Goal: Find specific page/section: Locate item on page

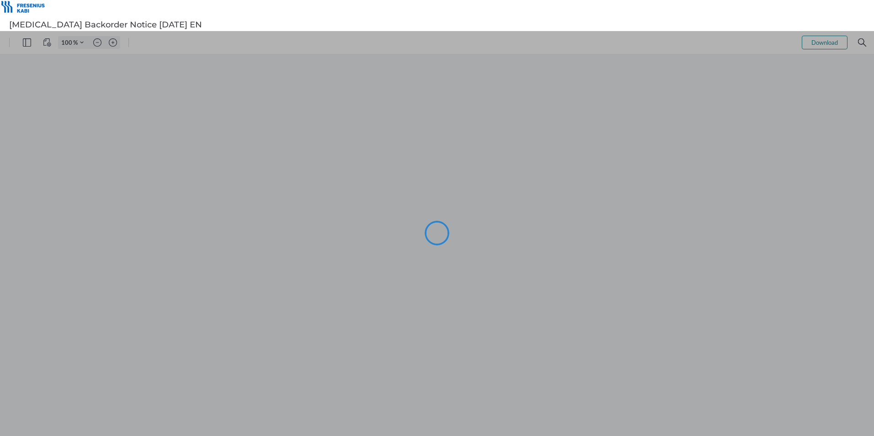
type input "105"
